Goal: Transaction & Acquisition: Purchase product/service

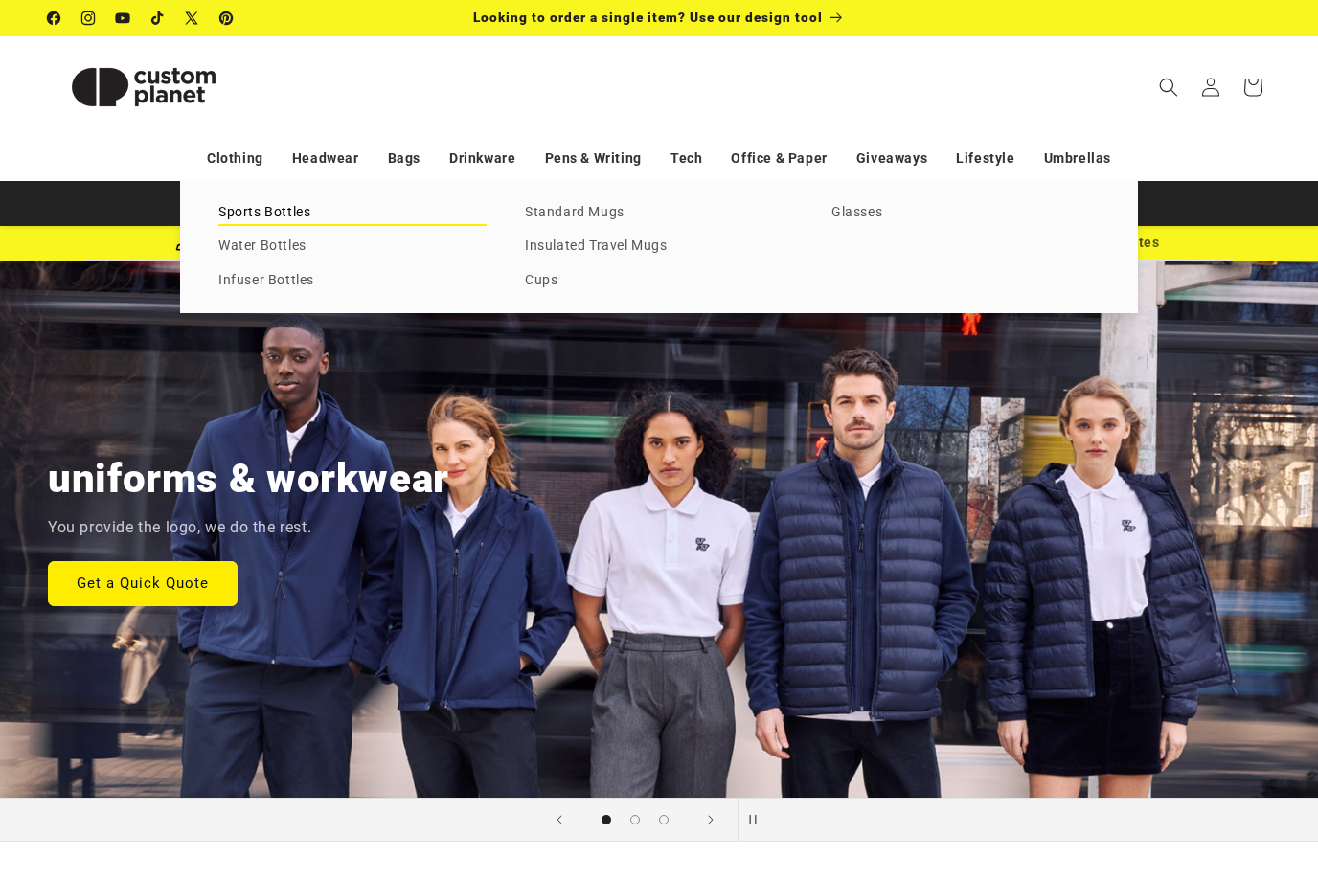
click at [282, 209] on link "Sports Bottles" at bounding box center [352, 213] width 268 height 26
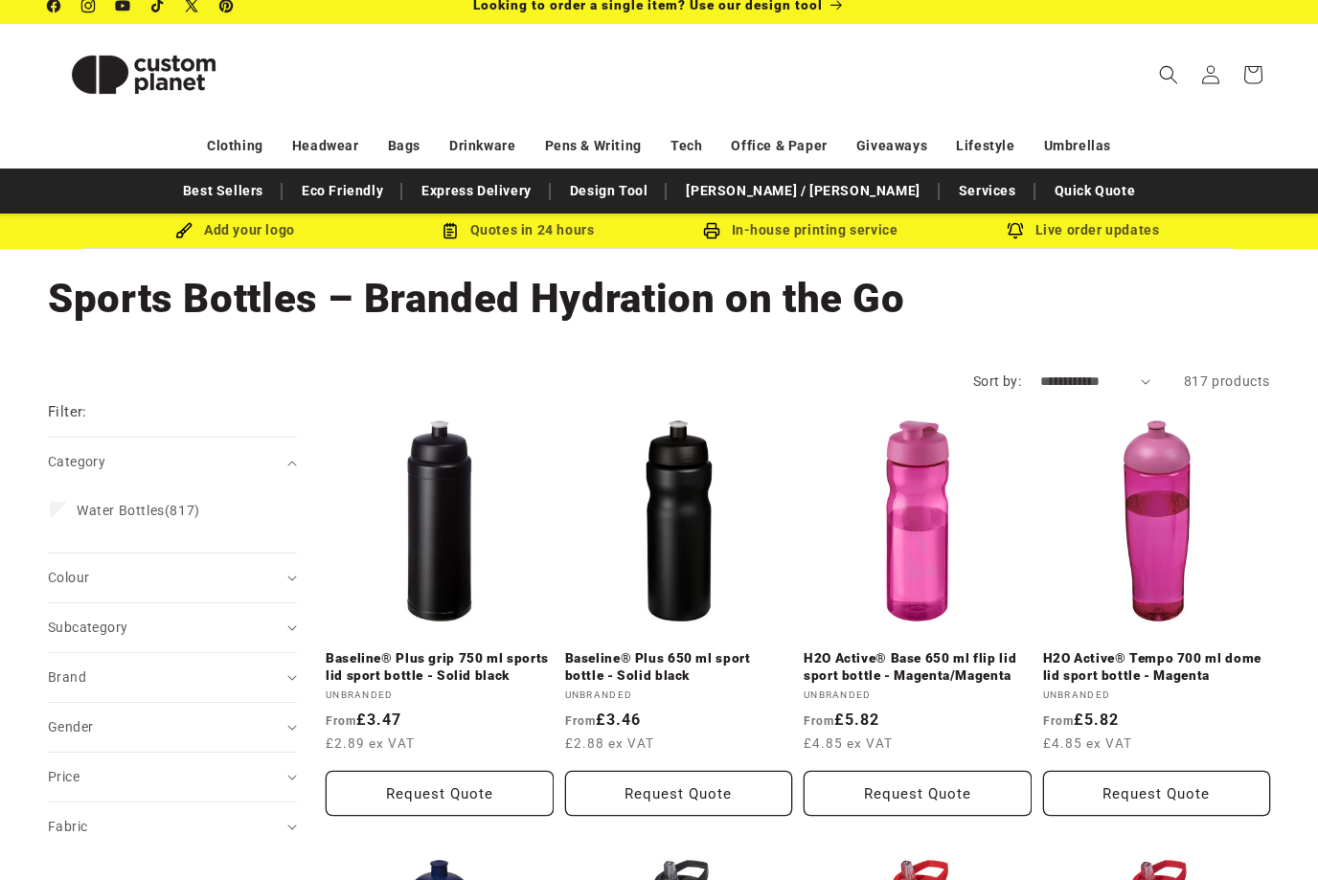
scroll to position [6, 0]
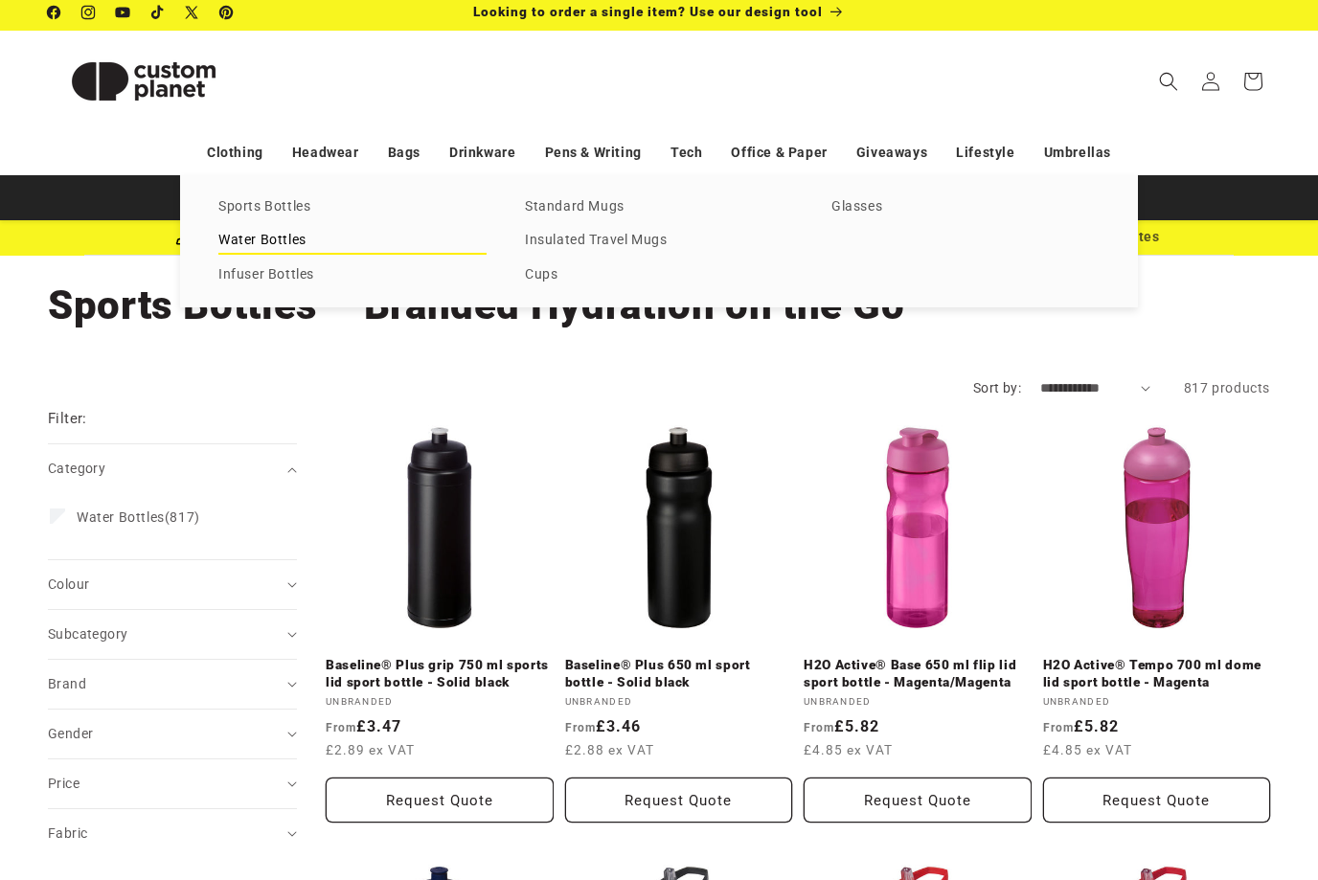
click at [285, 234] on link "Water Bottles" at bounding box center [352, 241] width 268 height 26
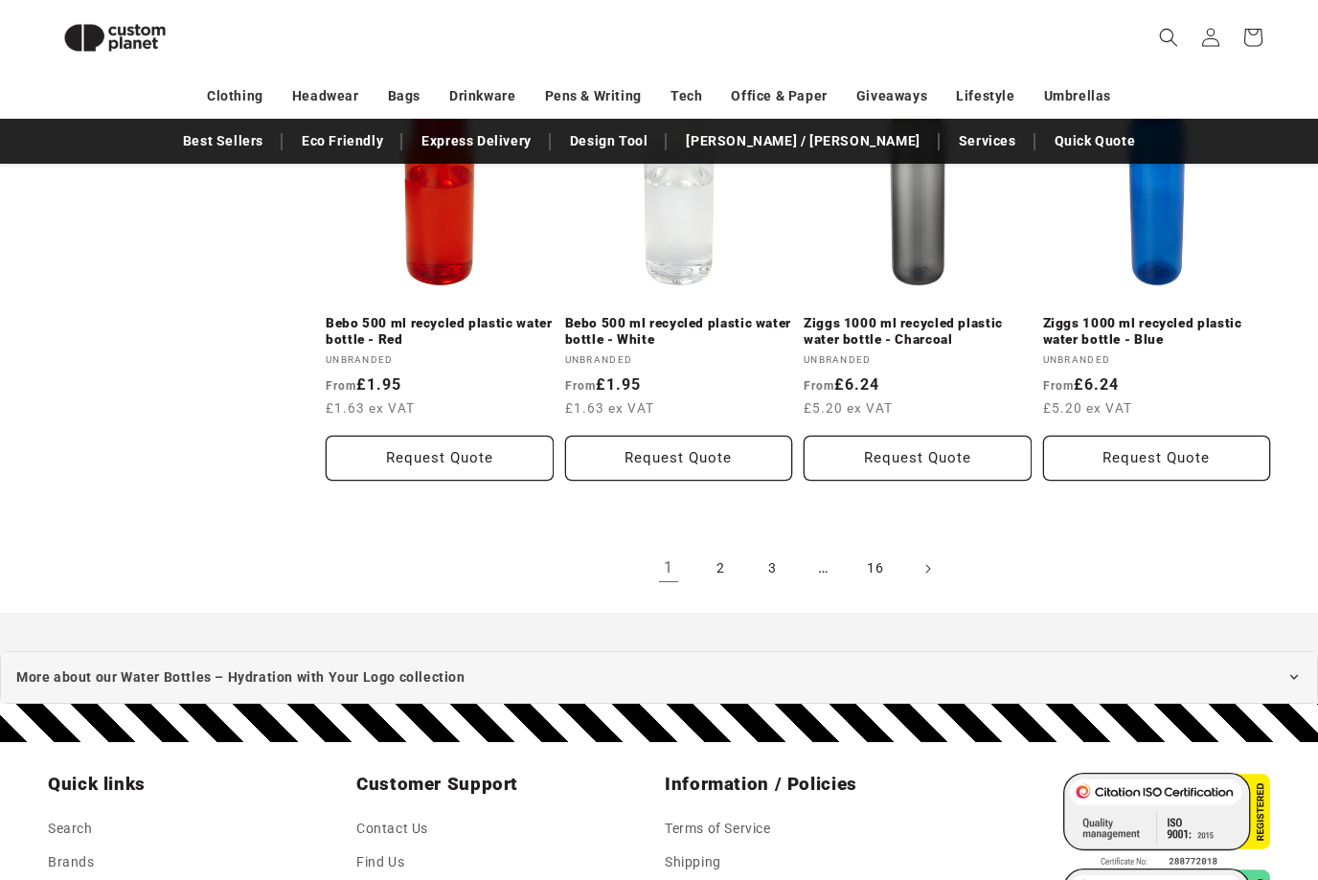
scroll to position [2201, 0]
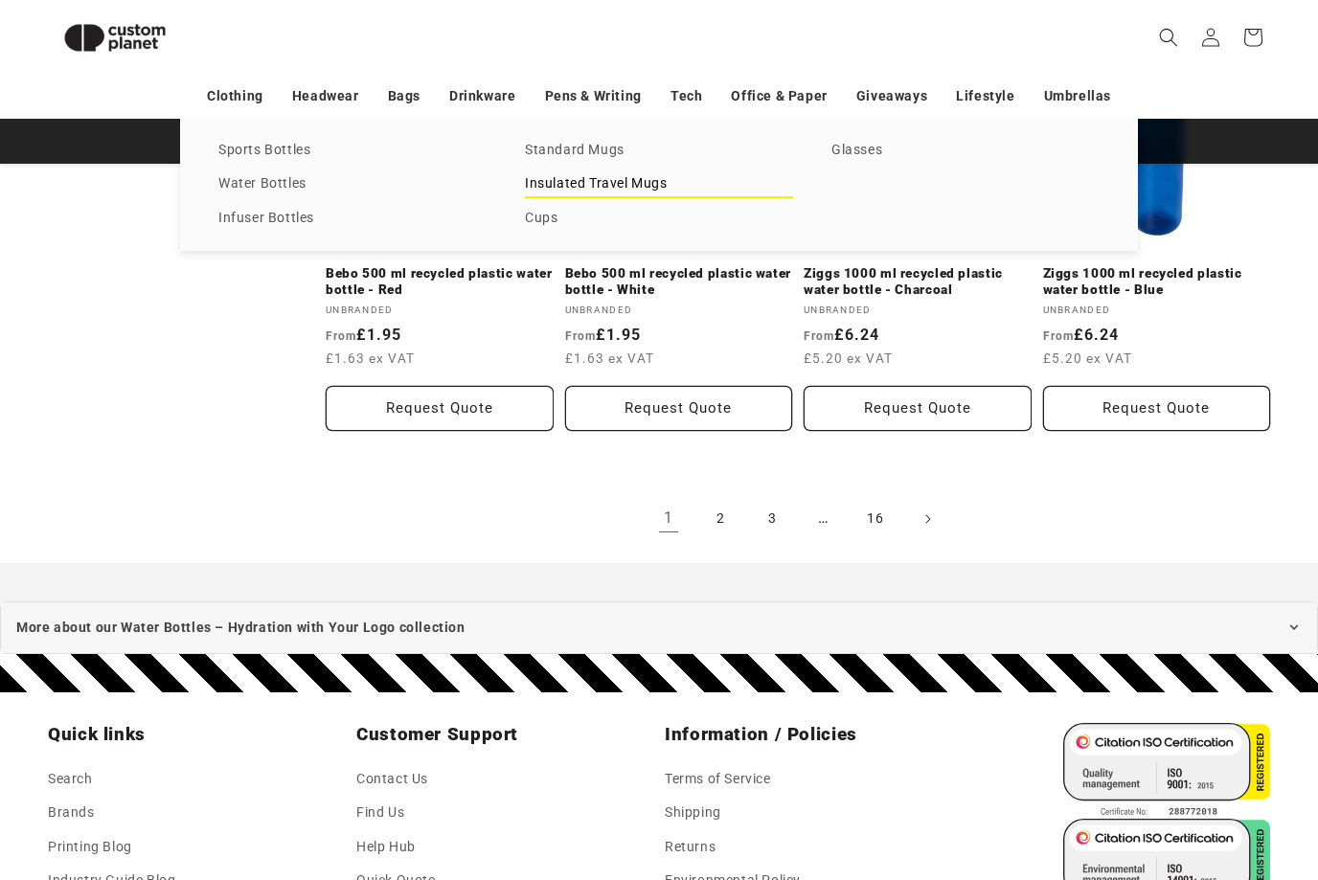
click at [571, 197] on link "Insulated Travel Mugs" at bounding box center [659, 184] width 268 height 26
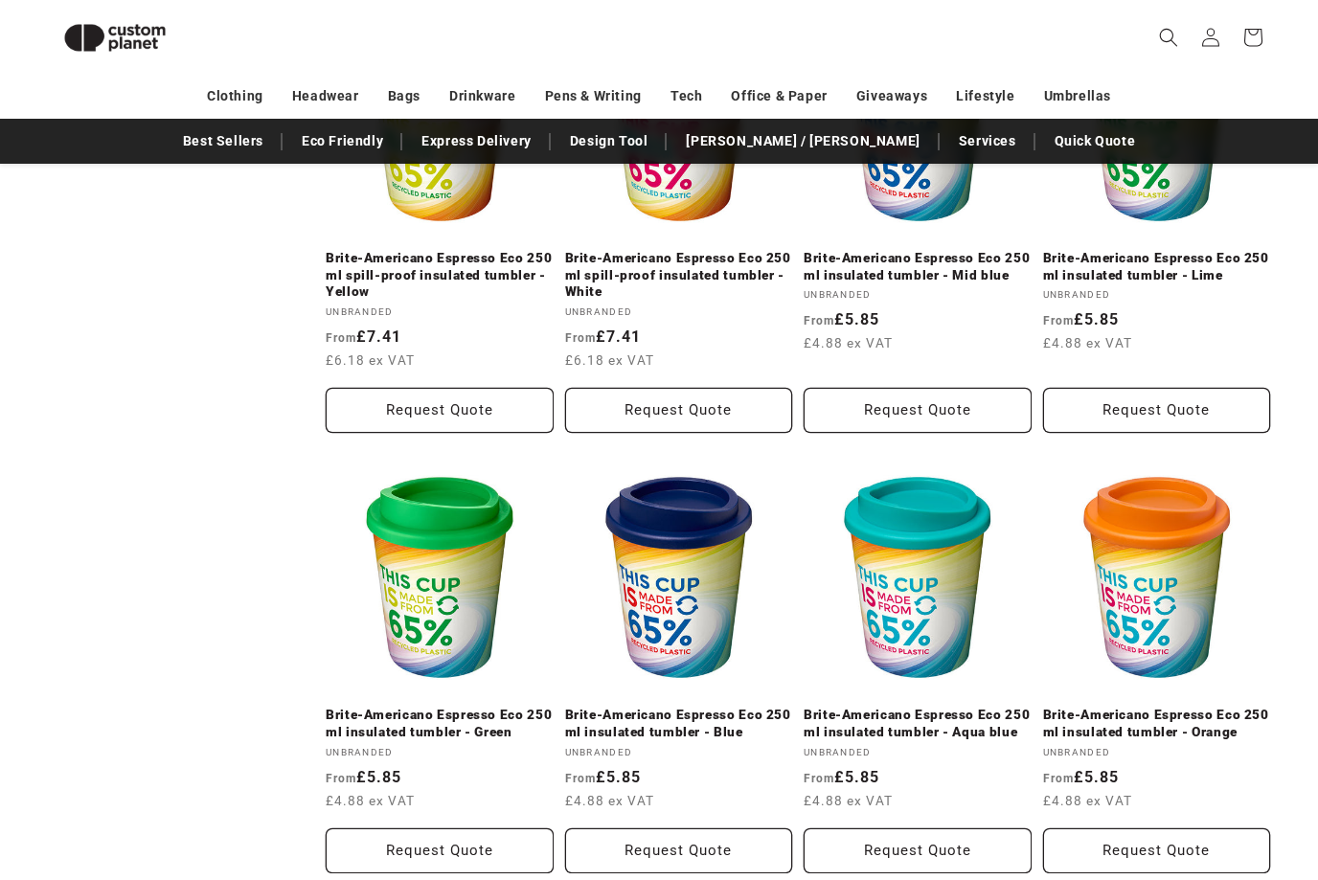
scroll to position [1300, 0]
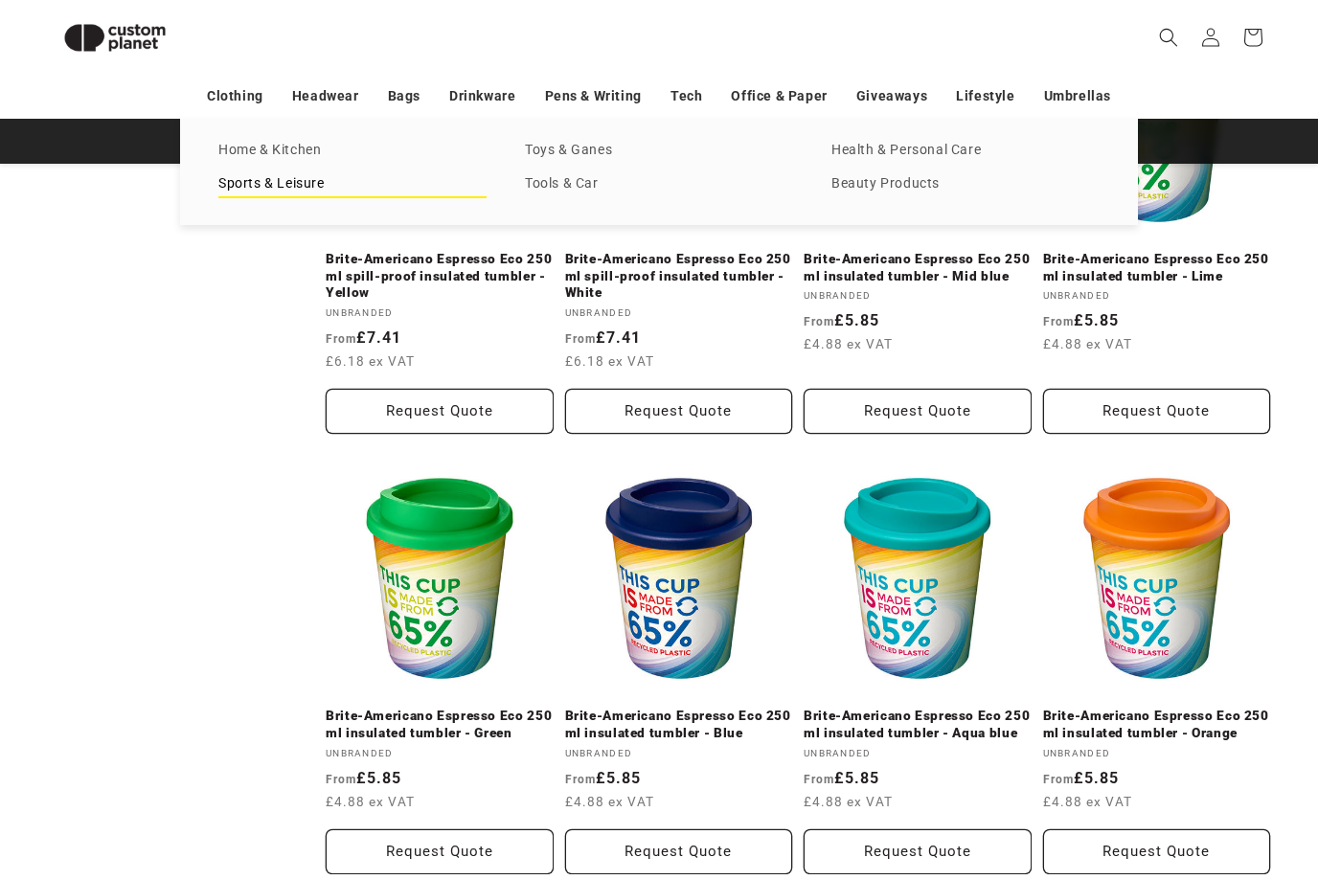
click at [248, 186] on link "Sports & Leisure" at bounding box center [352, 184] width 268 height 26
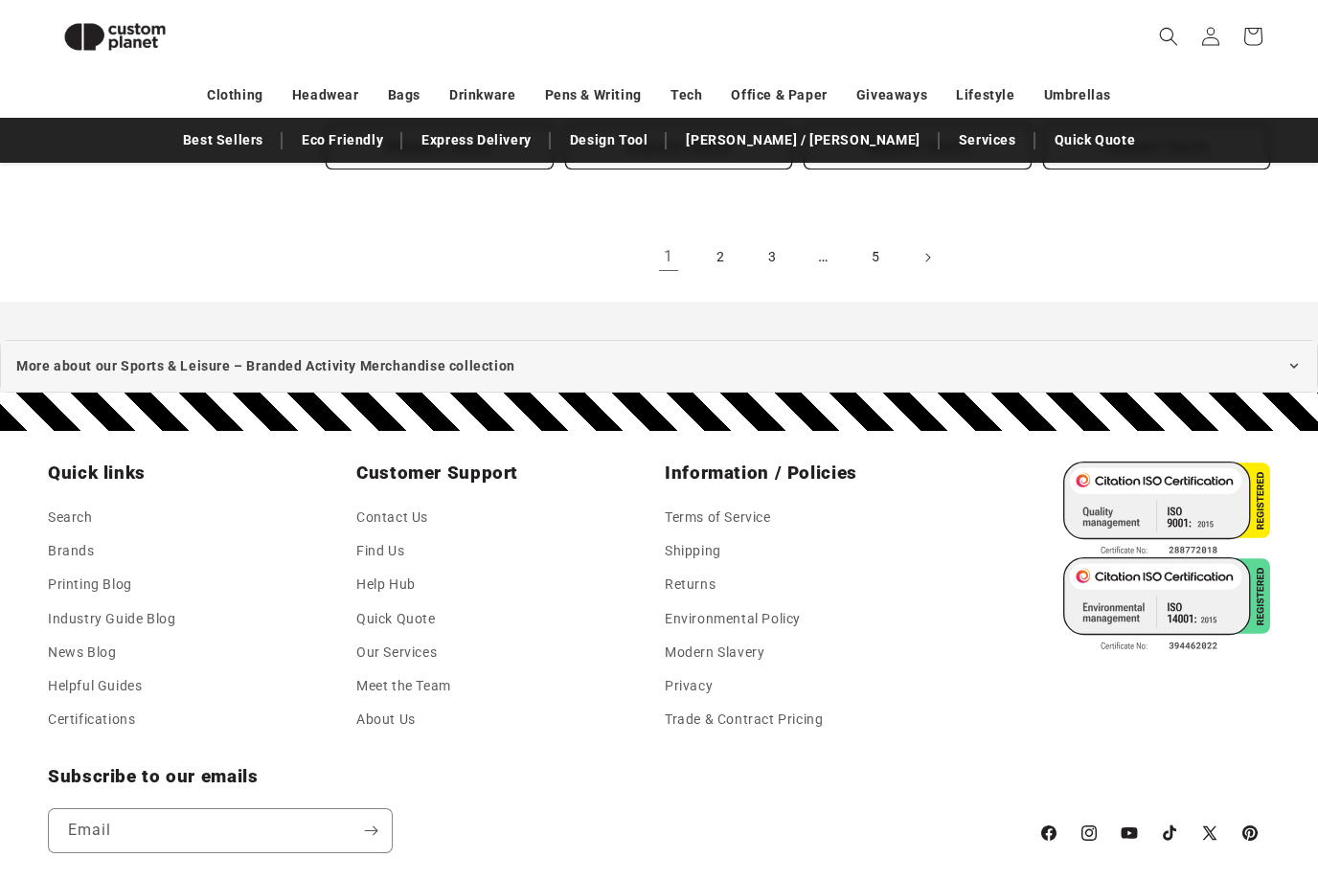
scroll to position [2393, 0]
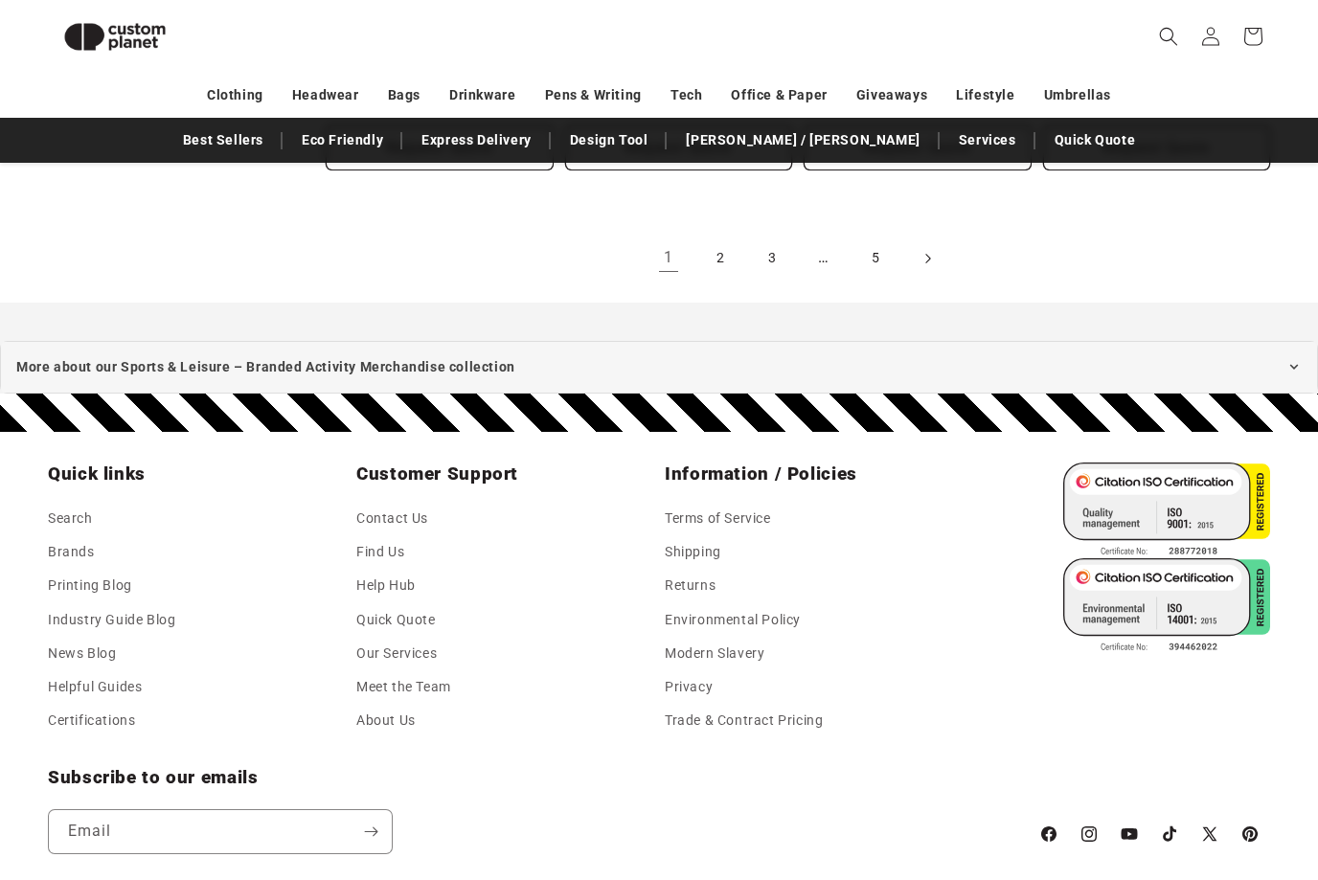
click at [928, 255] on icon "Next page" at bounding box center [927, 260] width 5 height 10
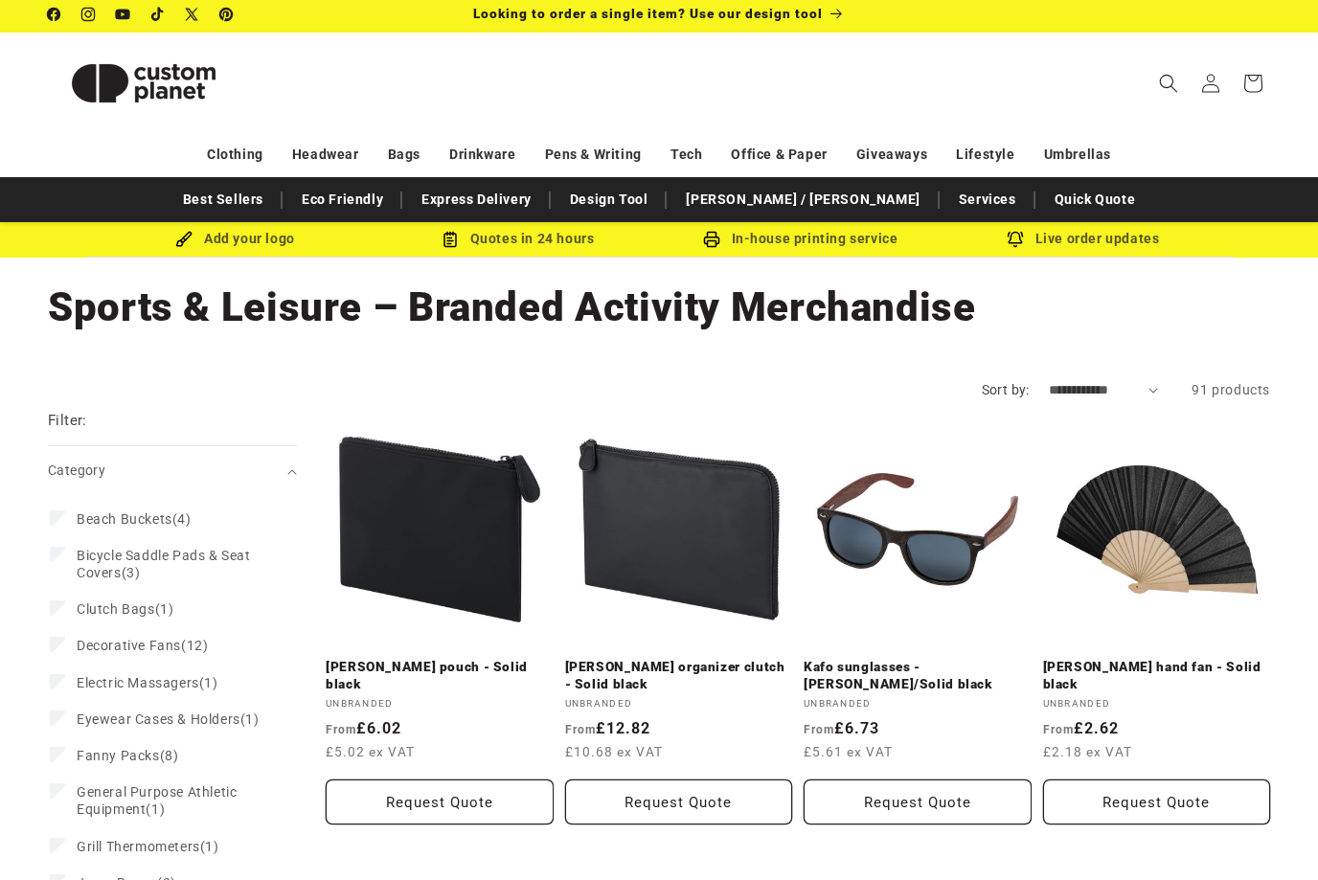
scroll to position [0, 0]
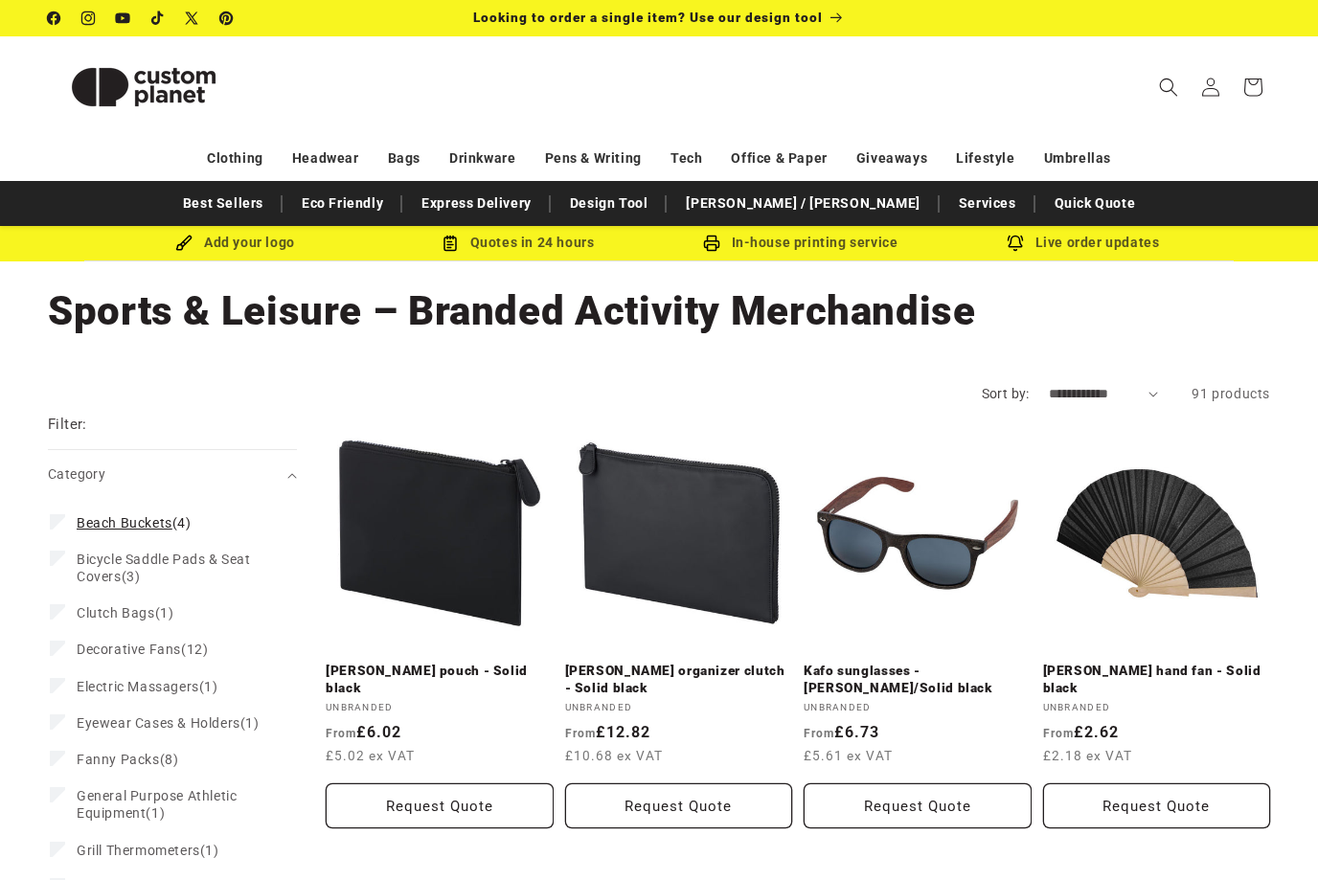
click at [104, 520] on span "Beach Buckets" at bounding box center [125, 522] width 96 height 15
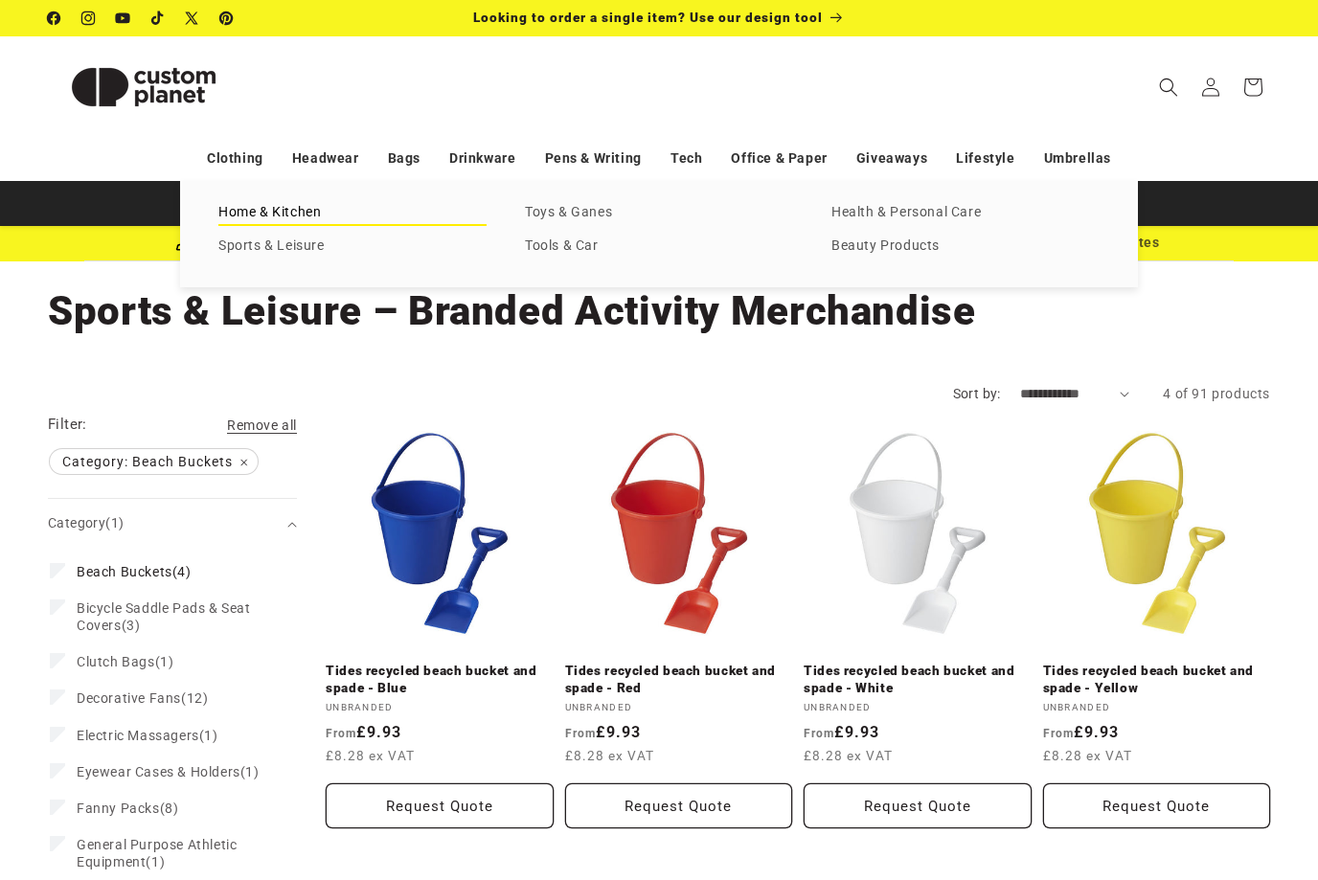
click at [280, 213] on link "Home & Kitchen" at bounding box center [352, 213] width 268 height 26
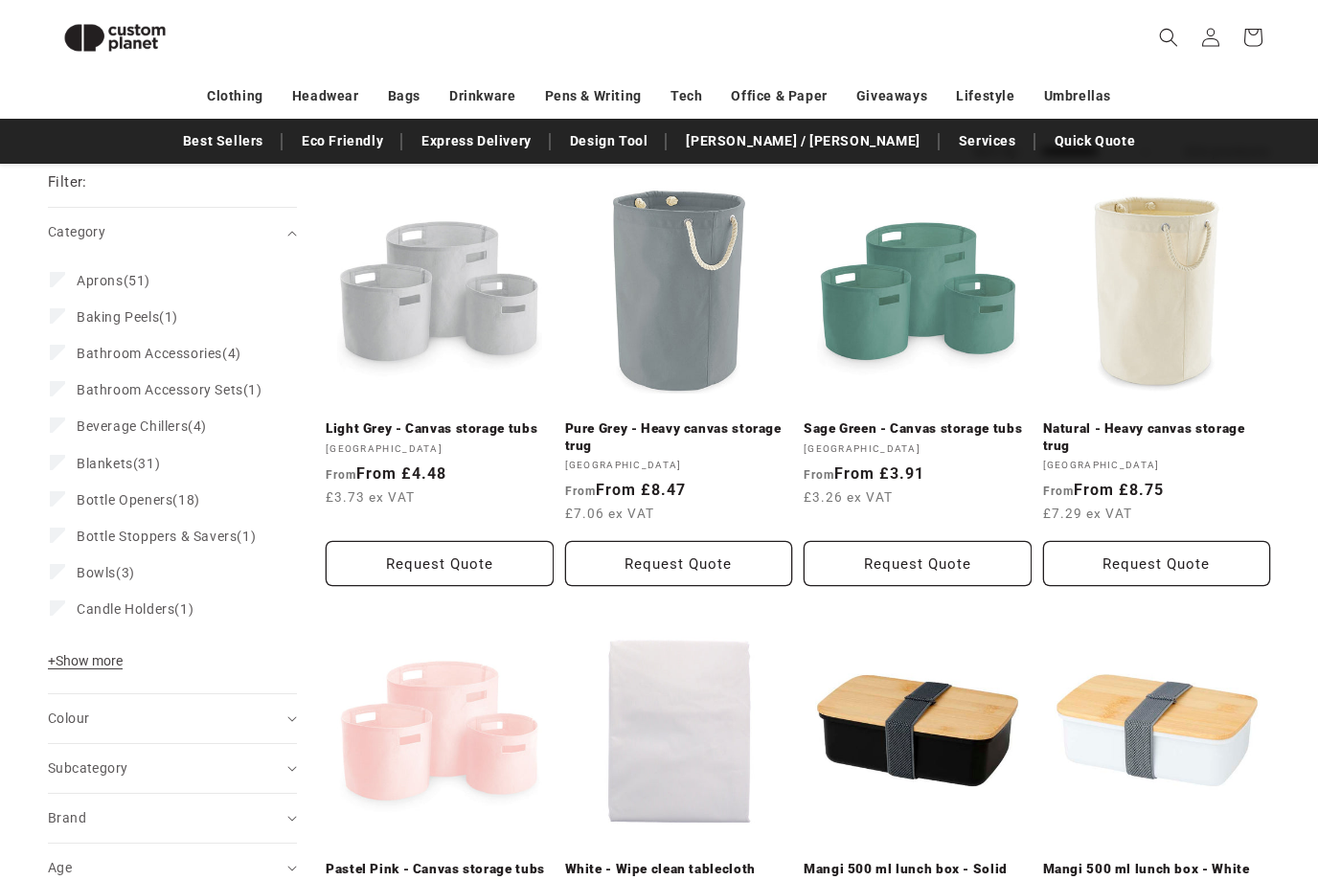
scroll to position [308, 0]
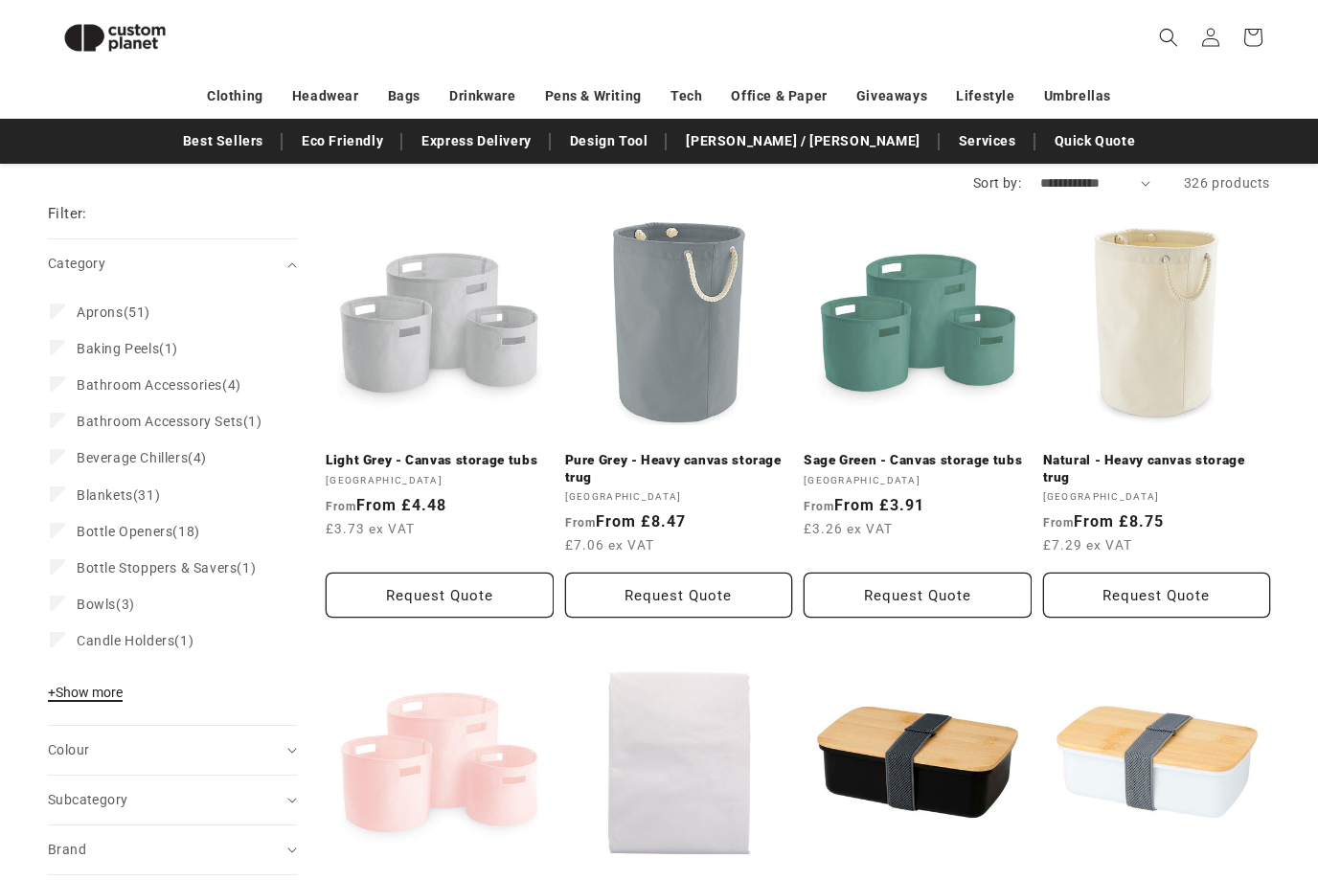
click at [84, 700] on span "+ Show more" at bounding box center [85, 692] width 75 height 15
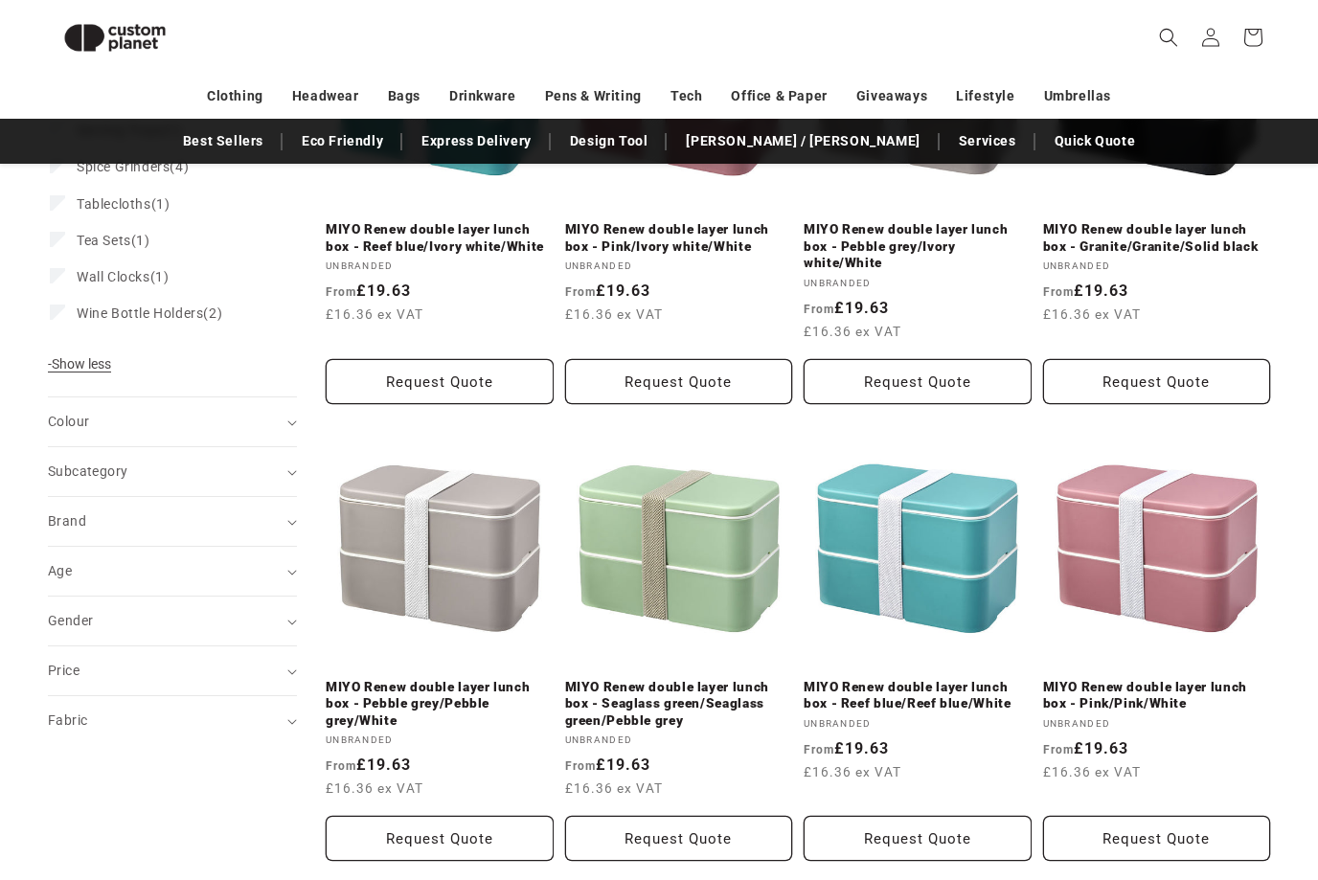
scroll to position [1875, 0]
click at [1167, 42] on icon "Search" at bounding box center [1168, 37] width 19 height 19
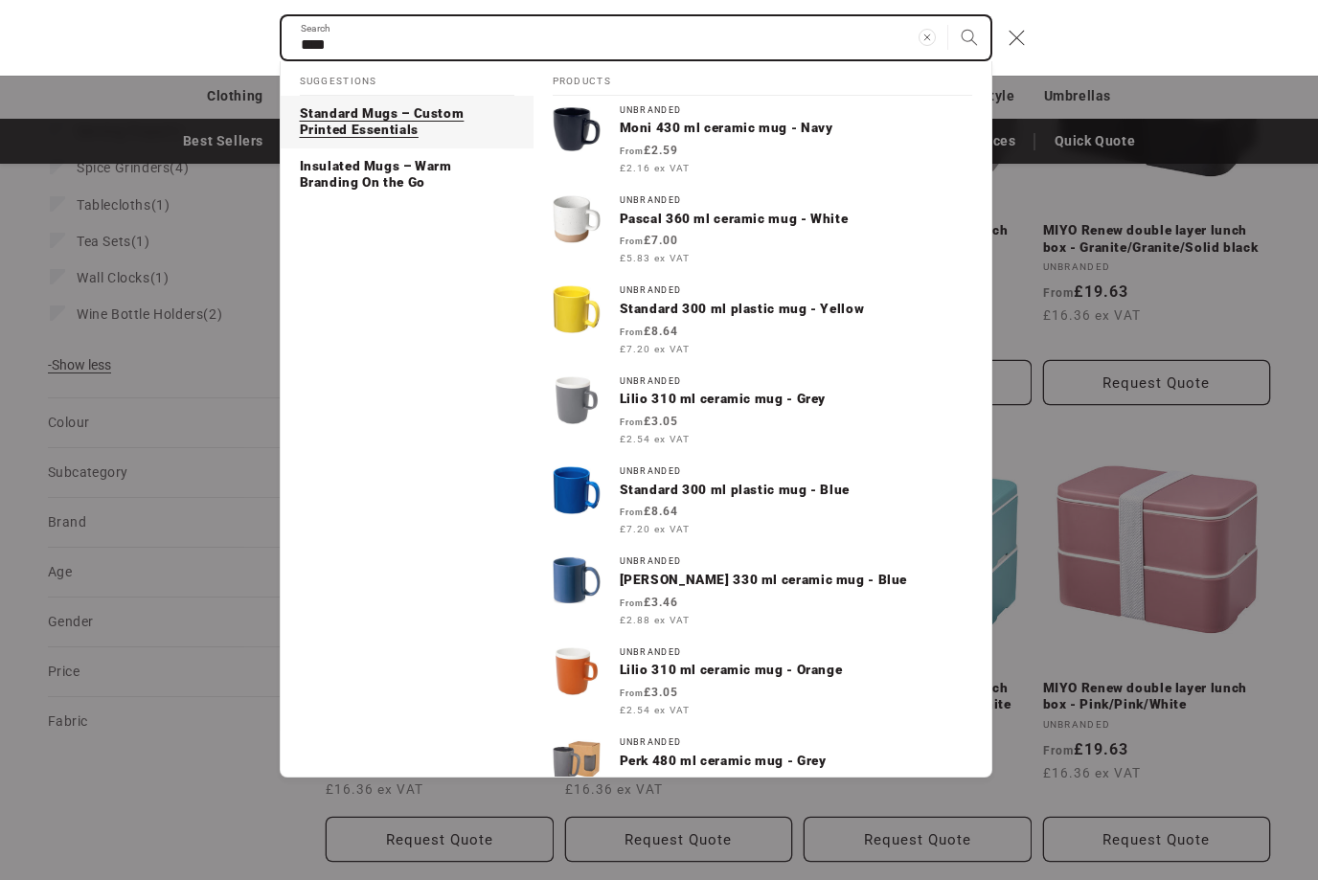
type input "****"
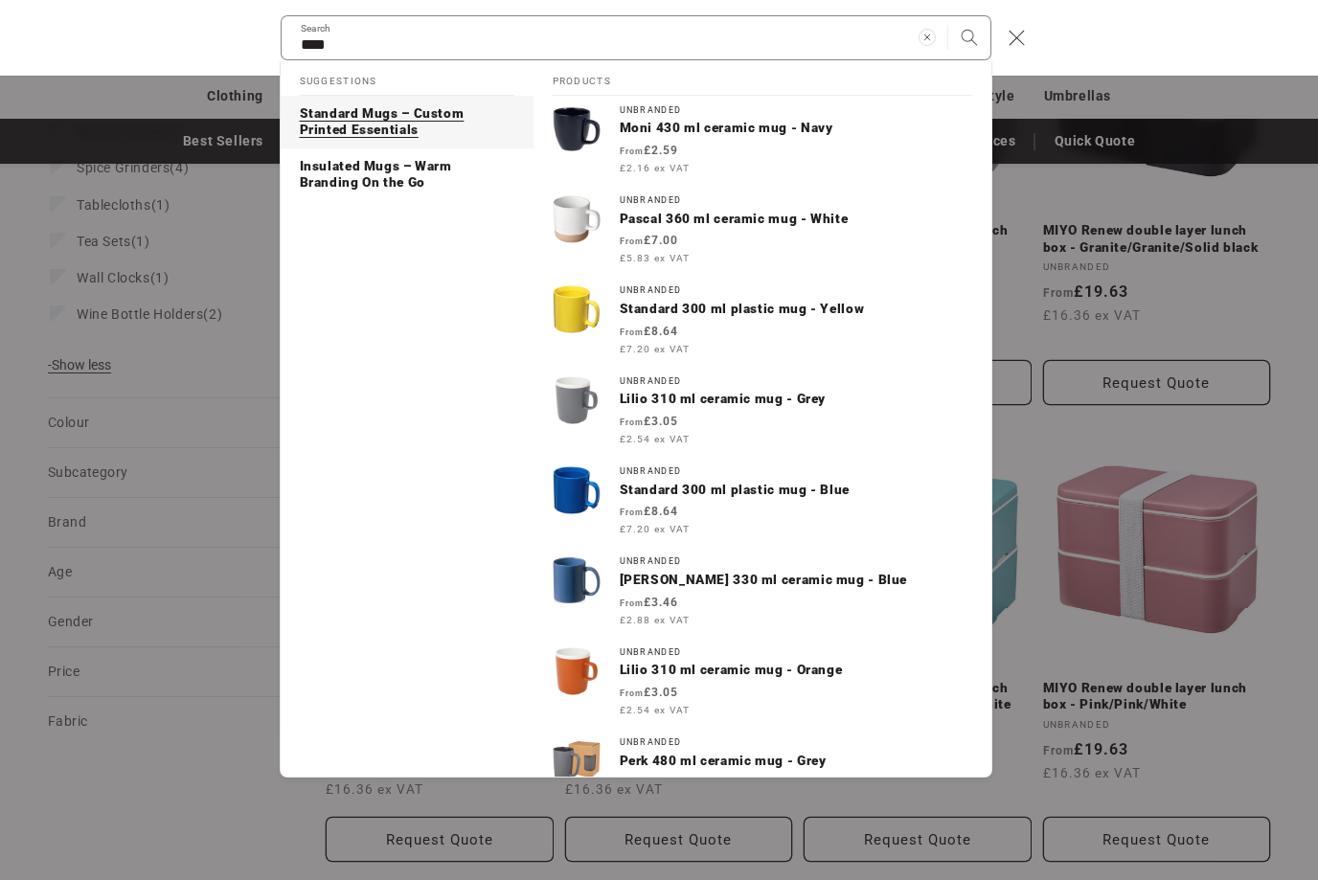
click at [382, 118] on p "Standard Mugs – Custom Printed Essentials" at bounding box center [407, 122] width 215 height 34
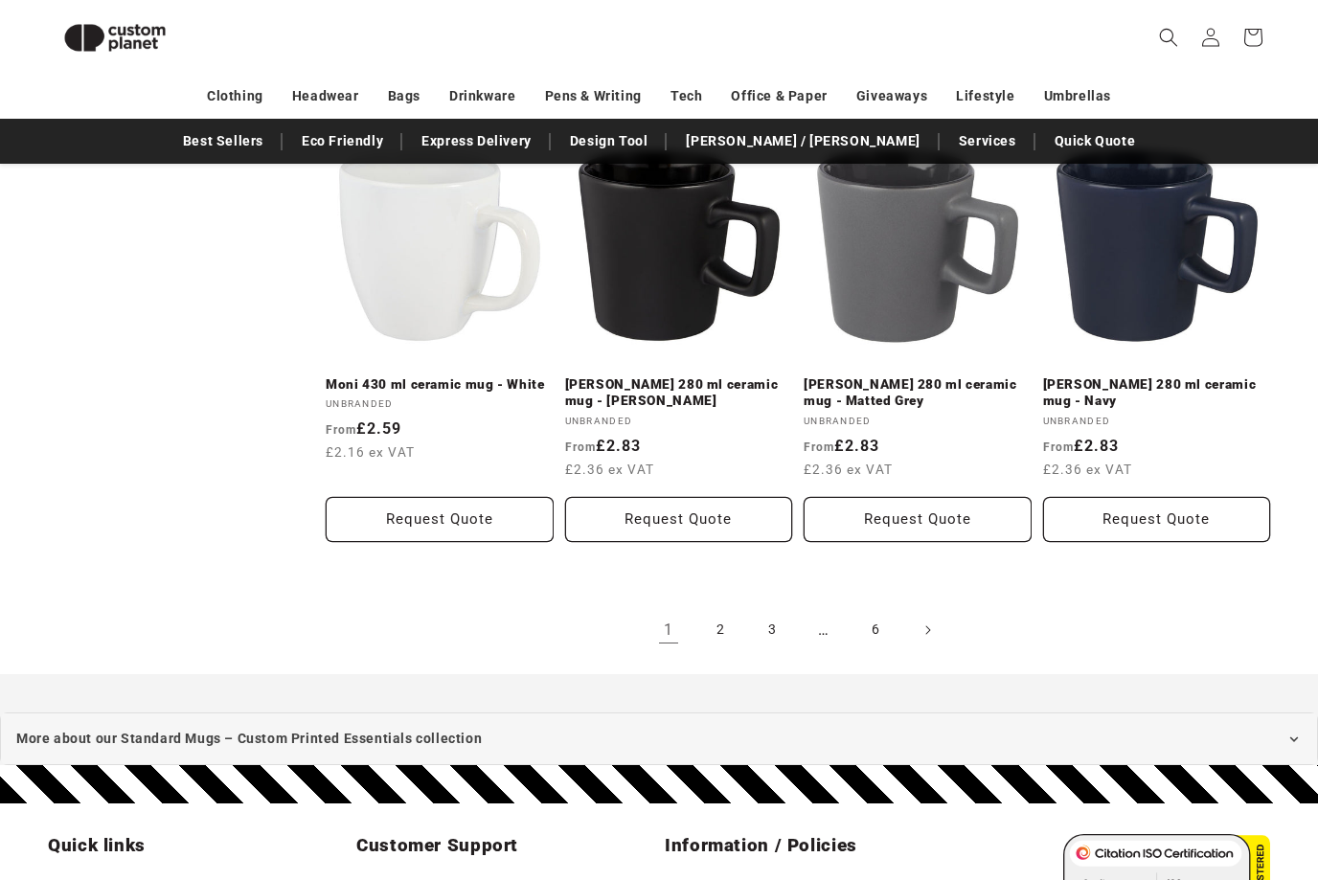
scroll to position [1979, 0]
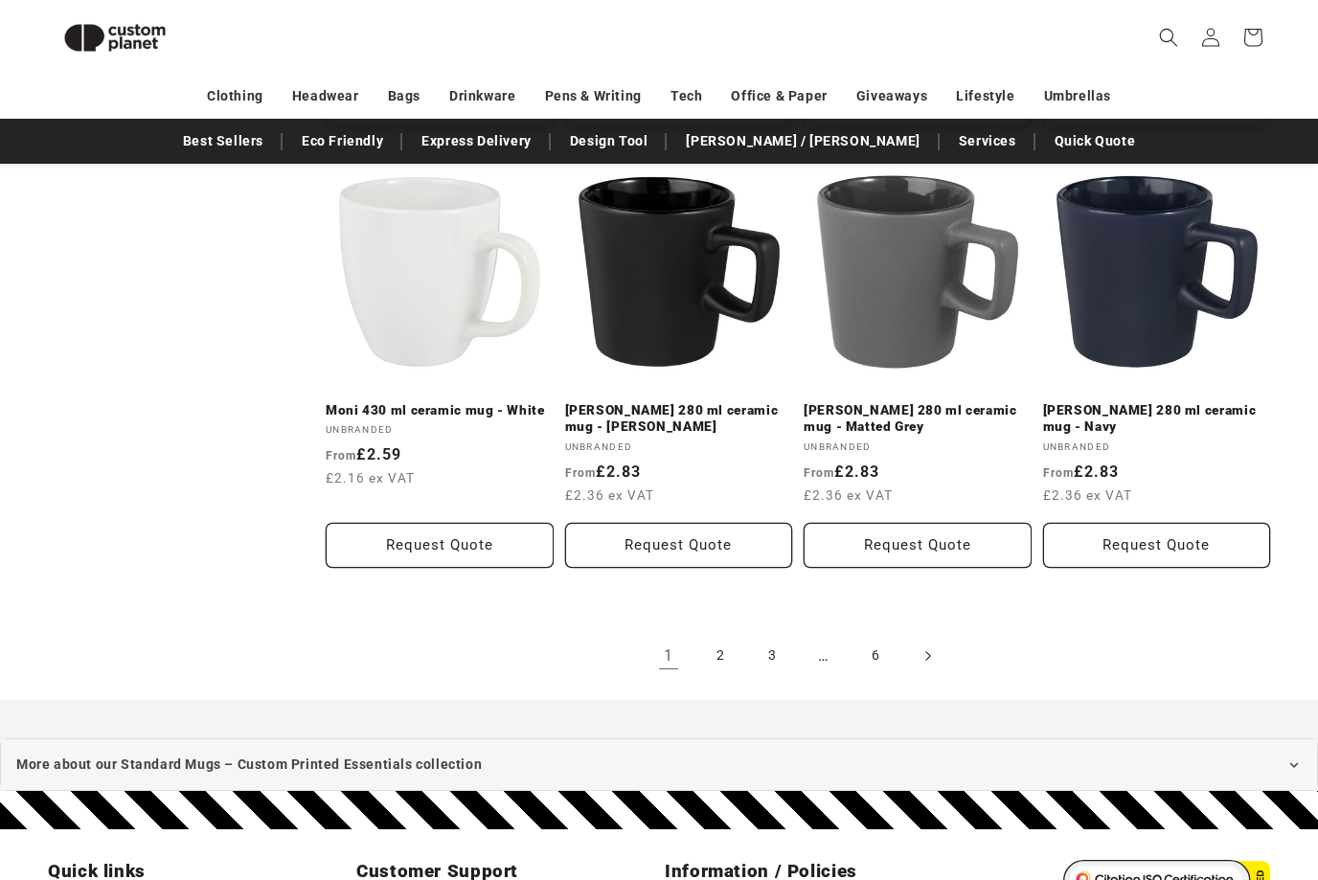
click at [926, 647] on icon "Next page" at bounding box center [928, 656] width 6 height 20
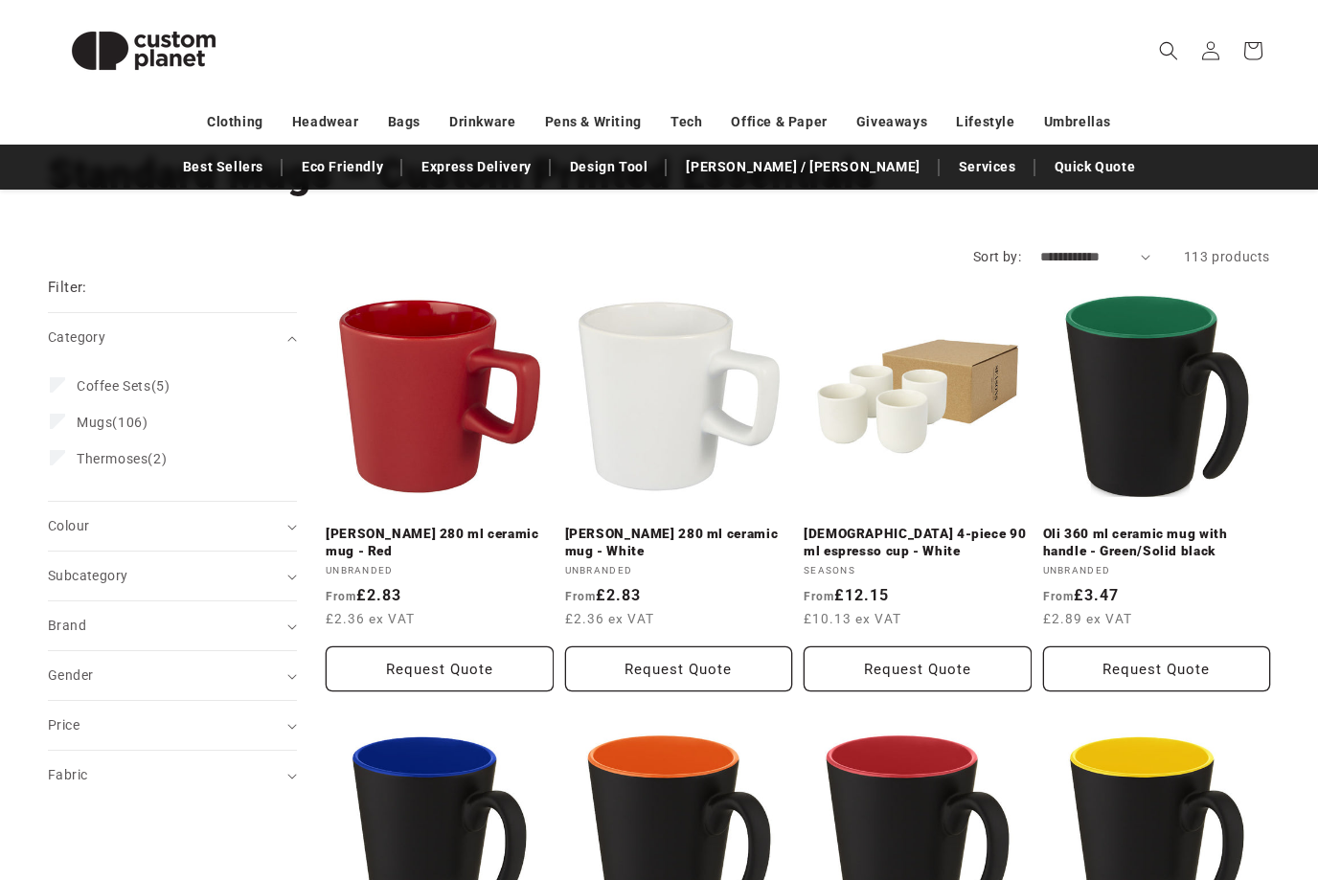
scroll to position [137, 0]
click at [84, 528] on span "Colour (0)" at bounding box center [68, 525] width 41 height 15
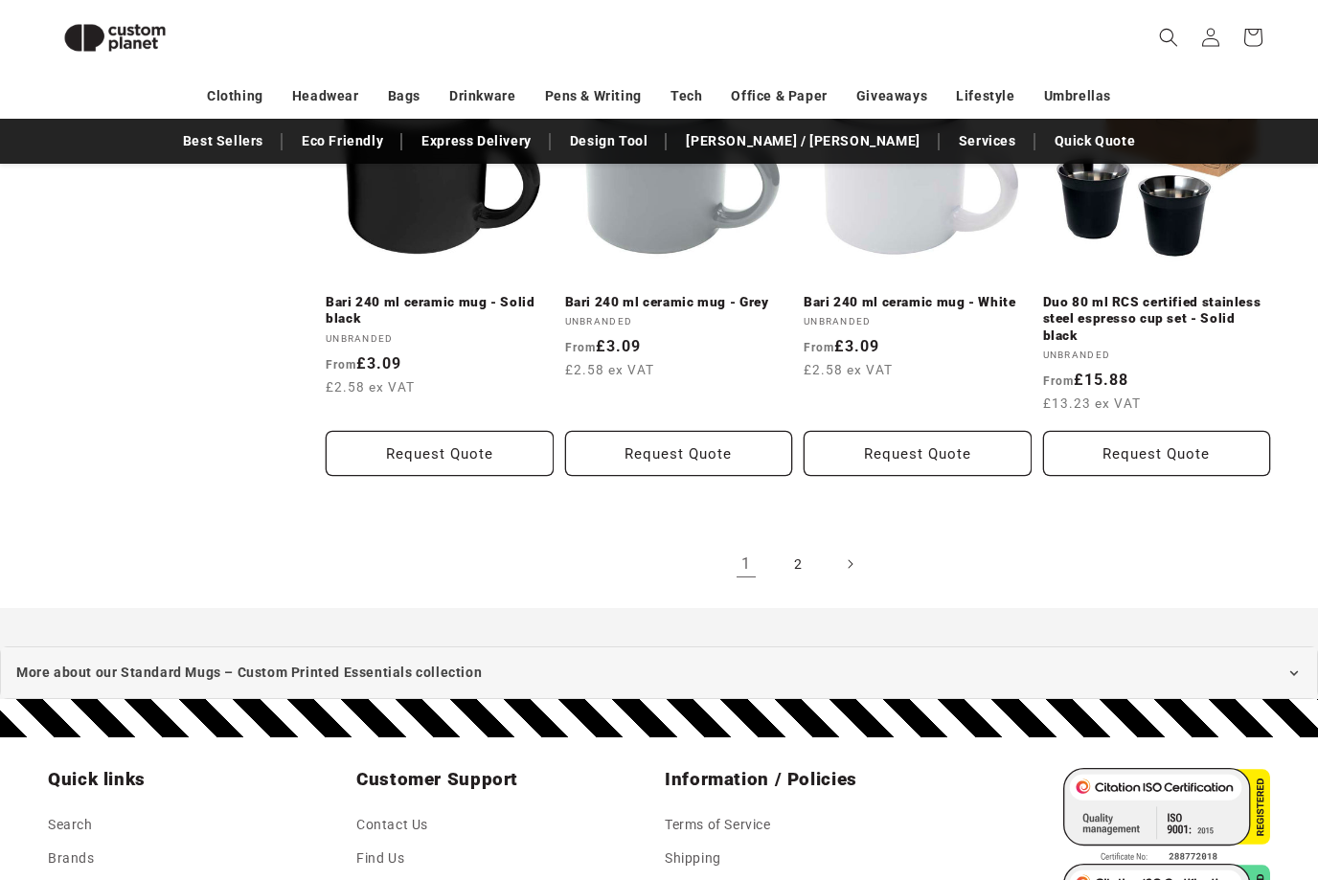
scroll to position [2138, 0]
click at [854, 554] on icon "Next page" at bounding box center [851, 564] width 6 height 20
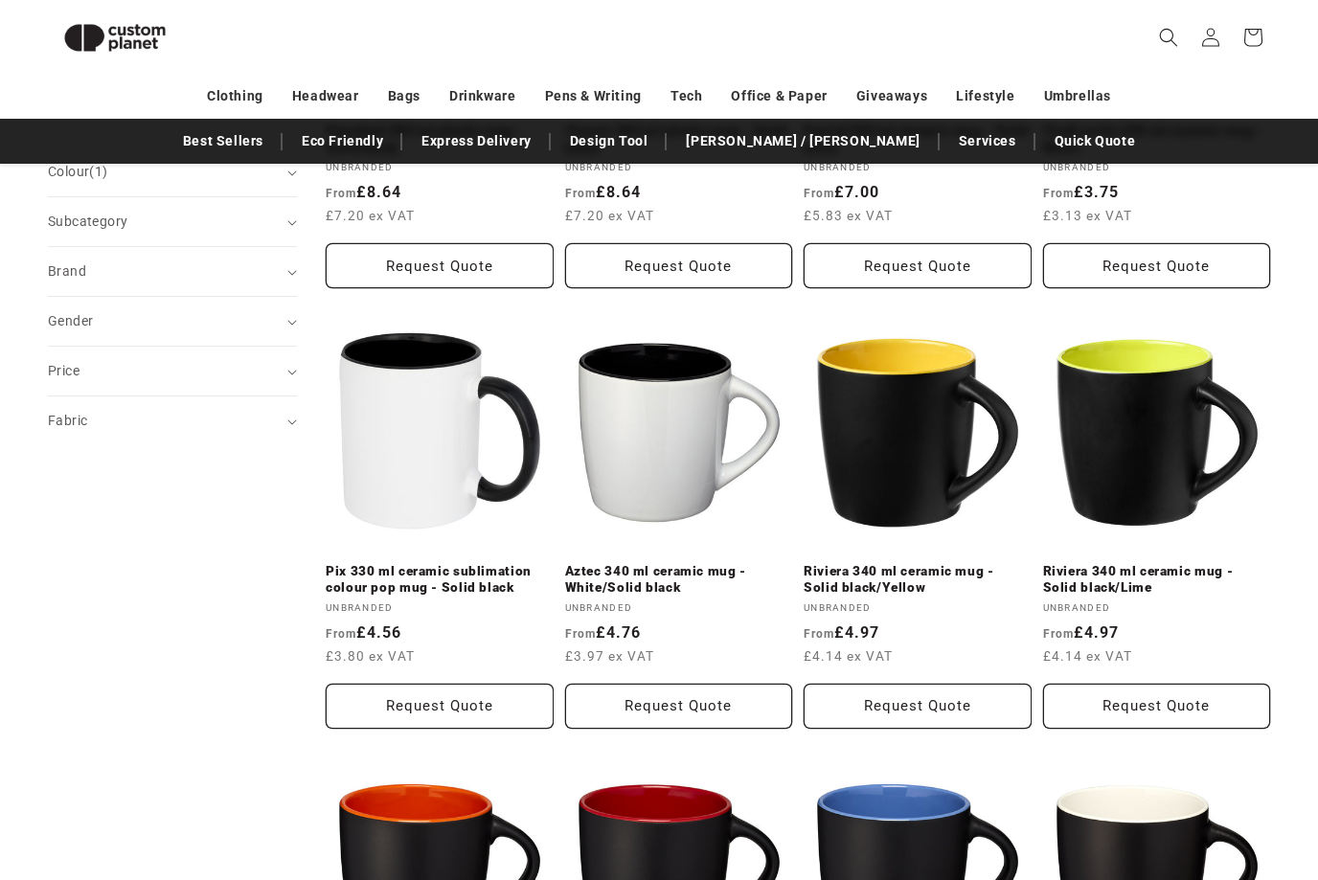
scroll to position [514, 0]
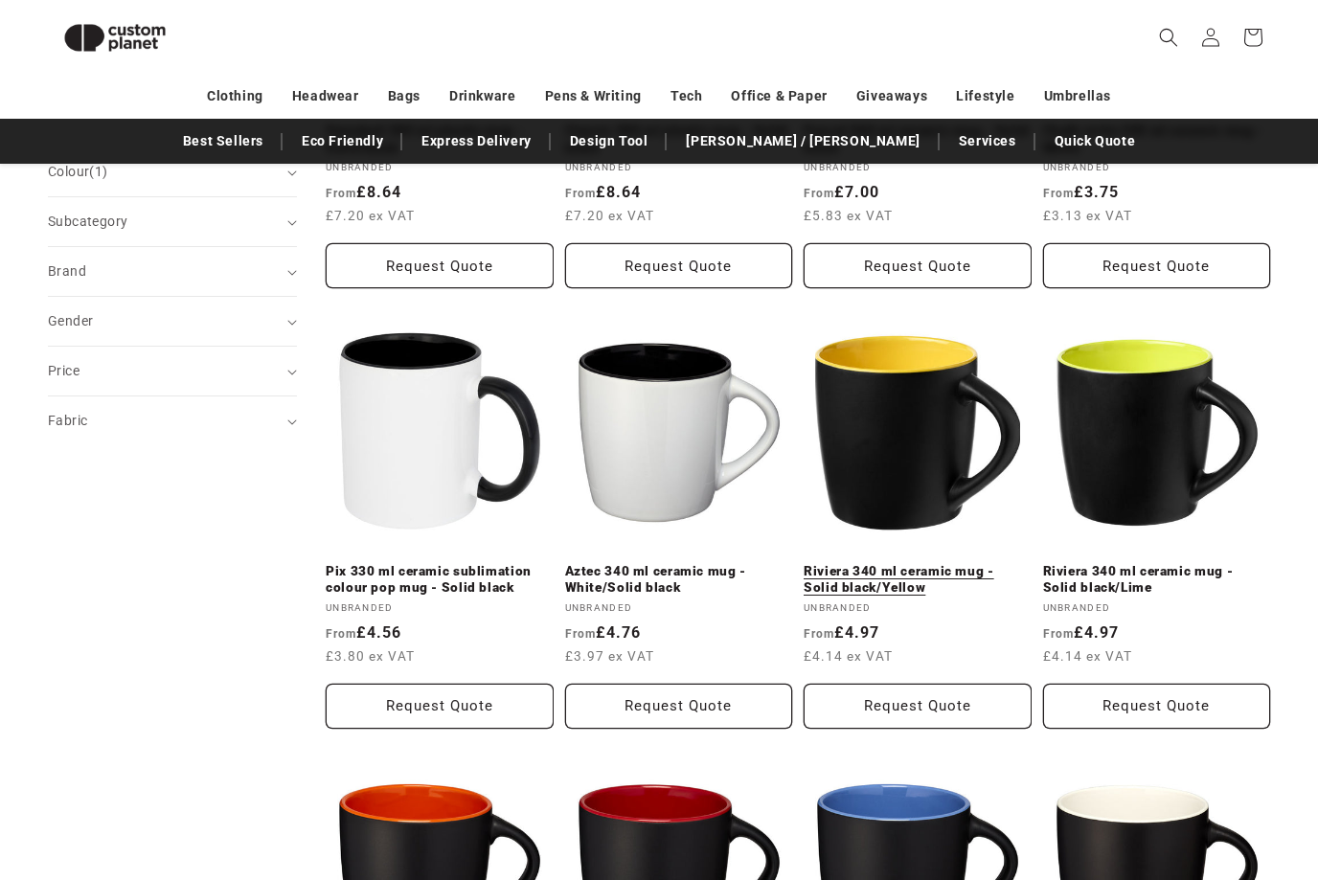
click at [894, 563] on link "Riviera 340 ml ceramic mug - Solid black/Yellow" at bounding box center [918, 580] width 228 height 34
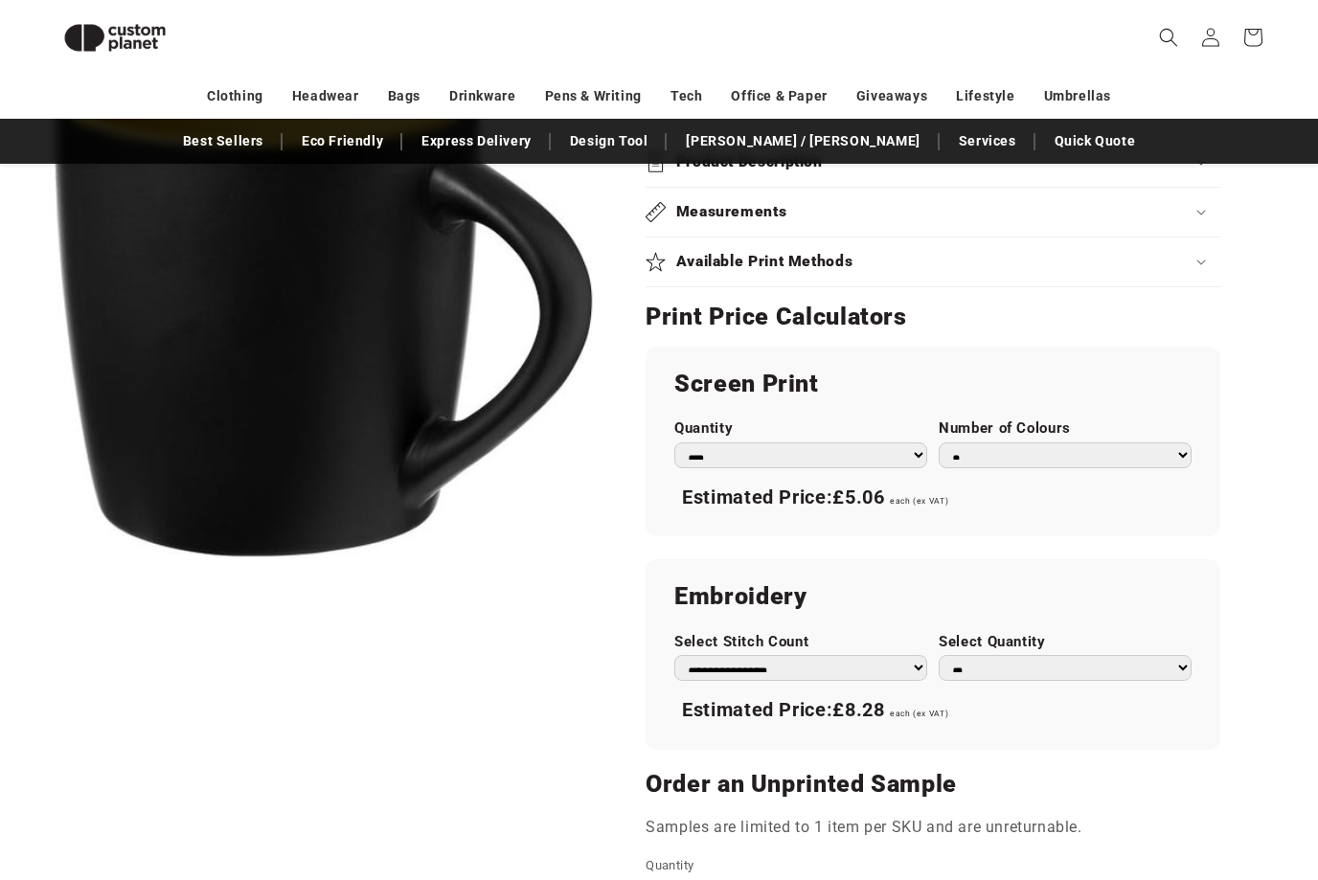
scroll to position [925, 0]
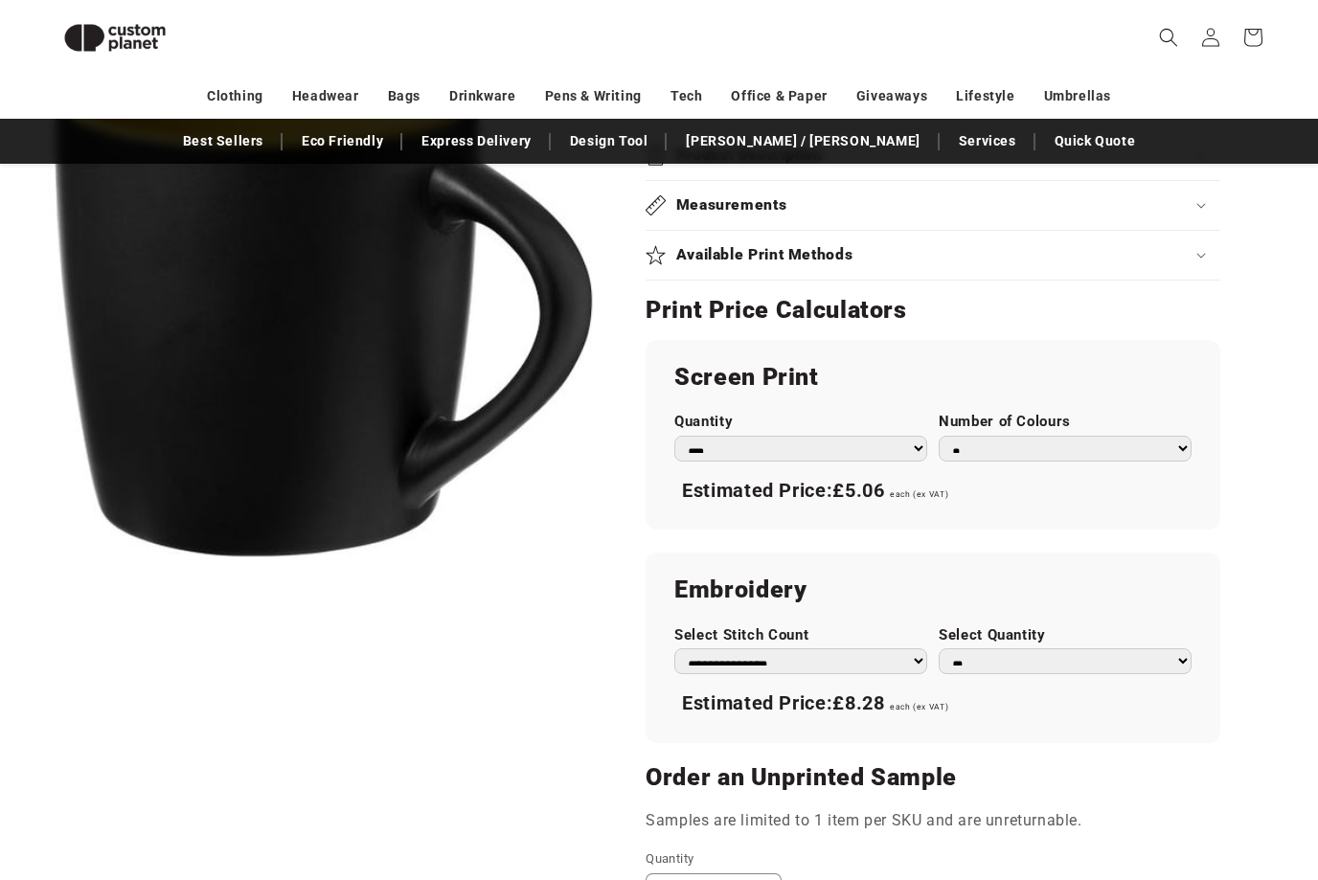
click at [919, 440] on select "*** *** *** **** **** **** ***** *****" at bounding box center [800, 450] width 253 height 26
select select "**"
click at [1178, 442] on select "* * * * * * *" at bounding box center [1065, 449] width 253 height 26
click at [1175, 436] on select "* * * * * * *" at bounding box center [1065, 449] width 253 height 26
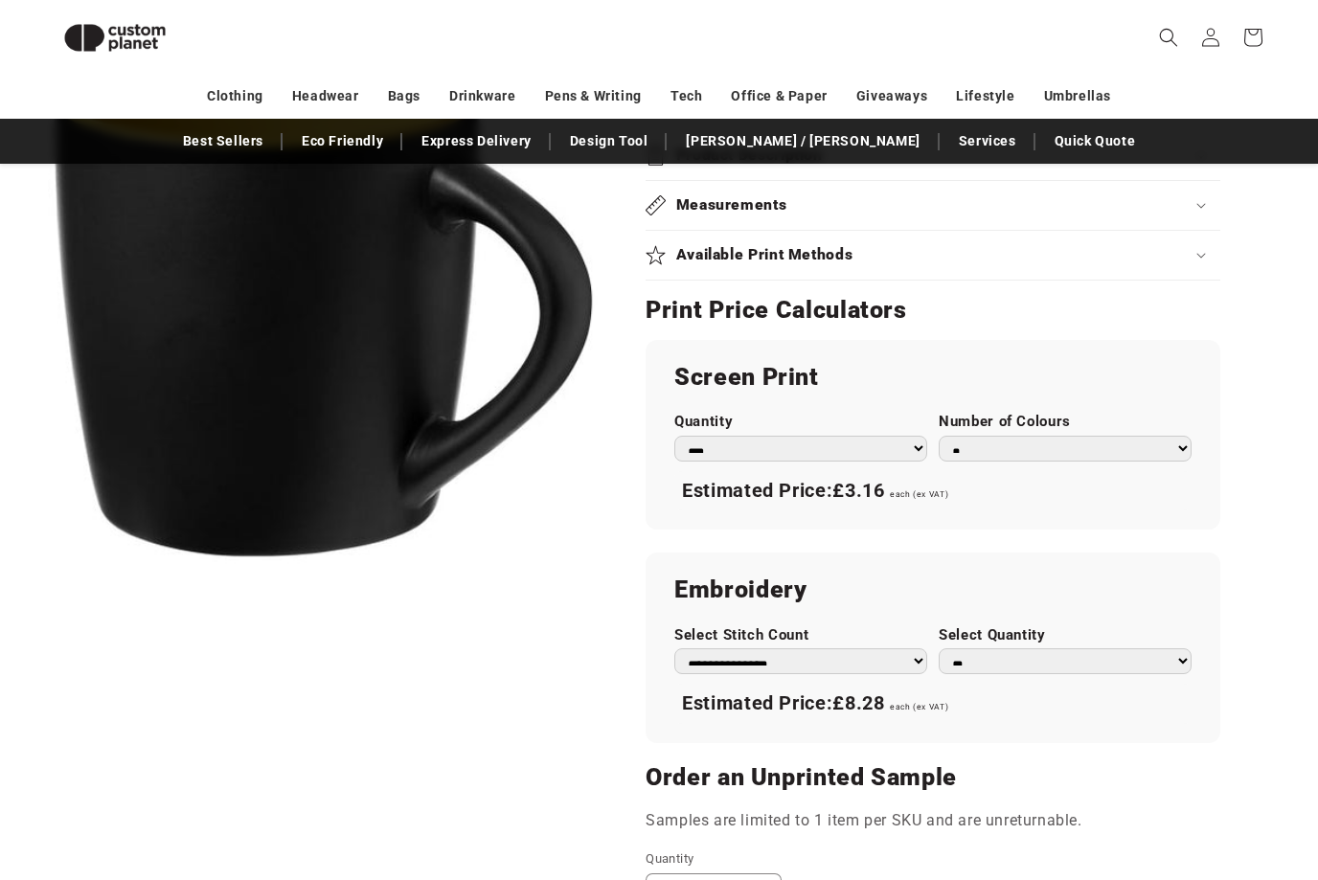
click at [1170, 439] on select "* * * * * * *" at bounding box center [1065, 449] width 253 height 26
select select "*"
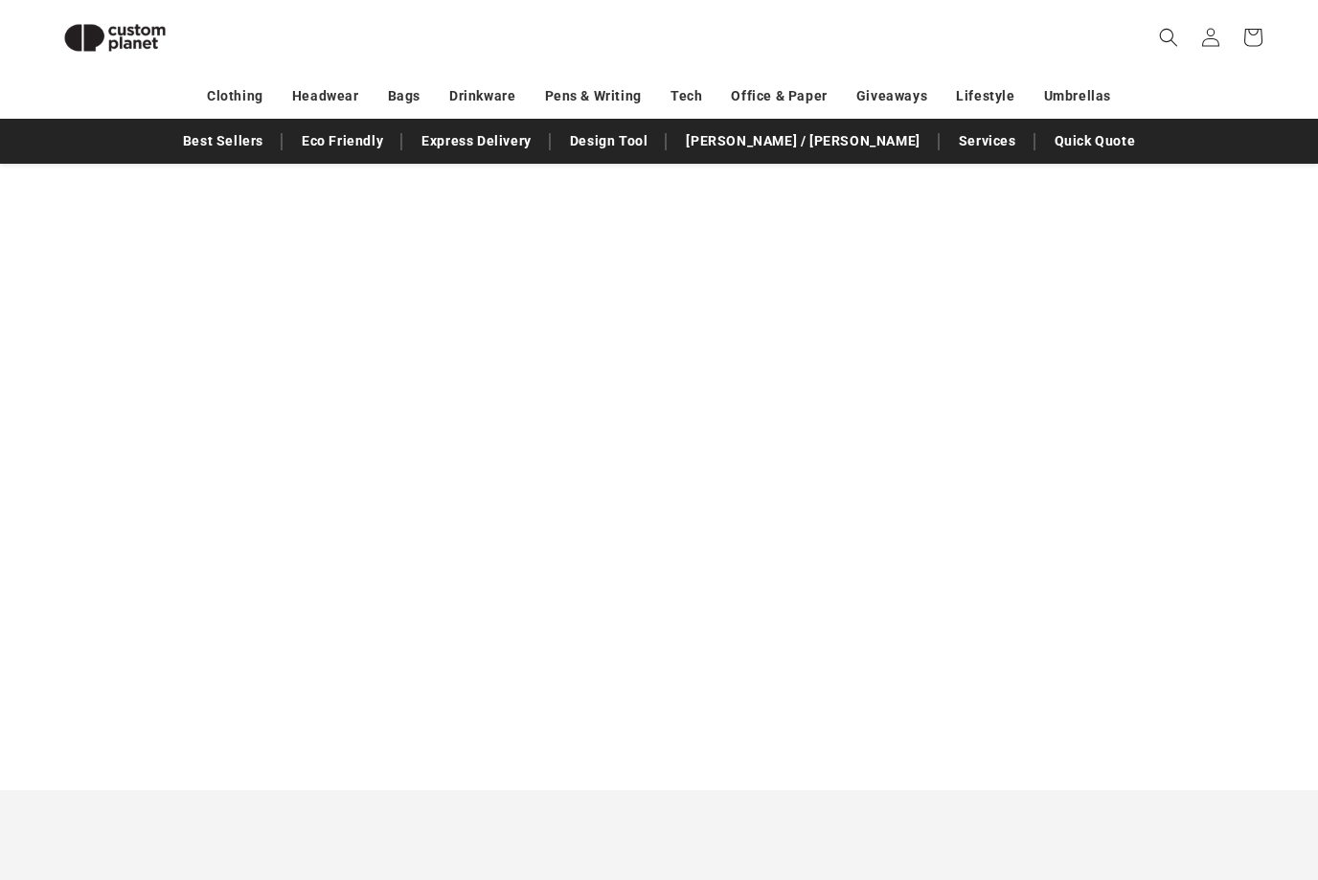
scroll to position [2103, 0]
